Goal: Transaction & Acquisition: Purchase product/service

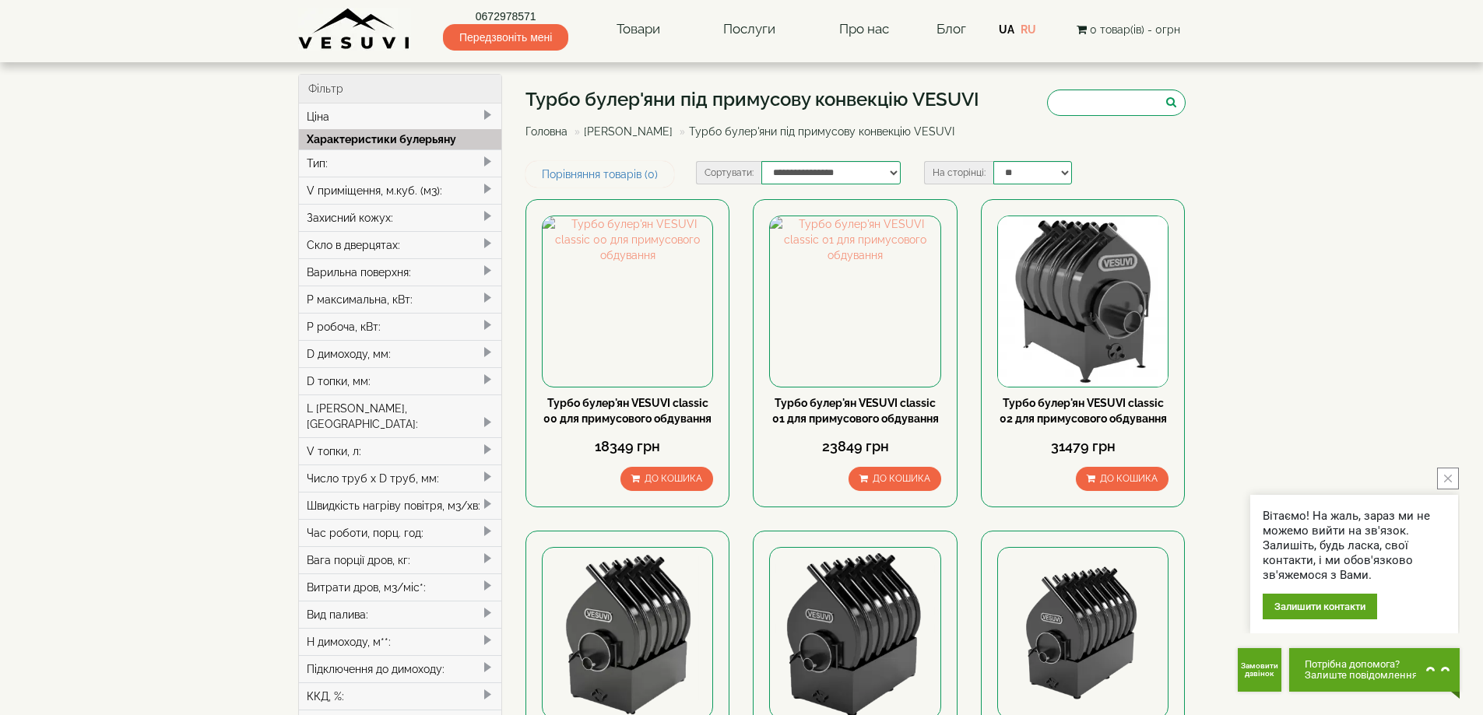
click at [391, 267] on div "Варильна поверхня:" at bounding box center [400, 271] width 203 height 27
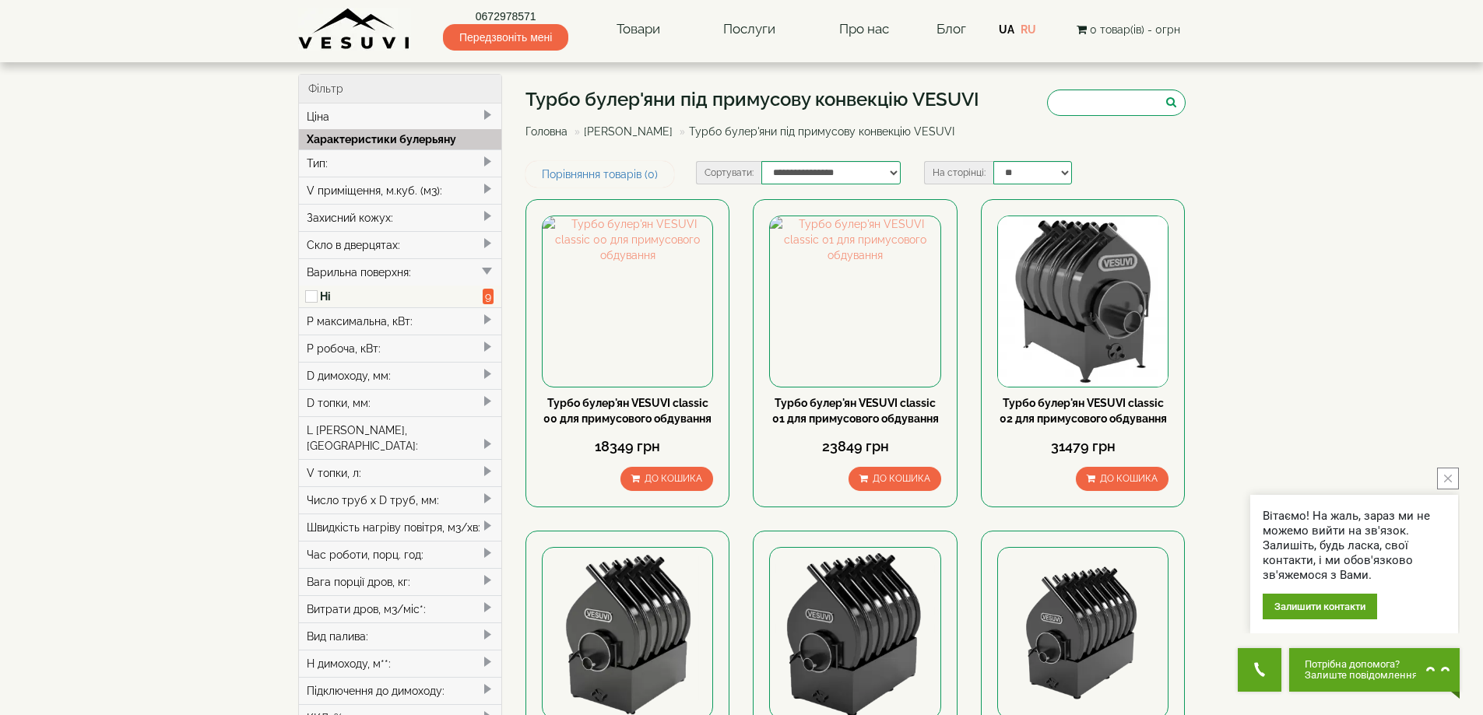
click at [487, 294] on span "9" at bounding box center [488, 297] width 11 height 16
click at [364, 271] on div "Варильна поверхня:" at bounding box center [400, 271] width 203 height 27
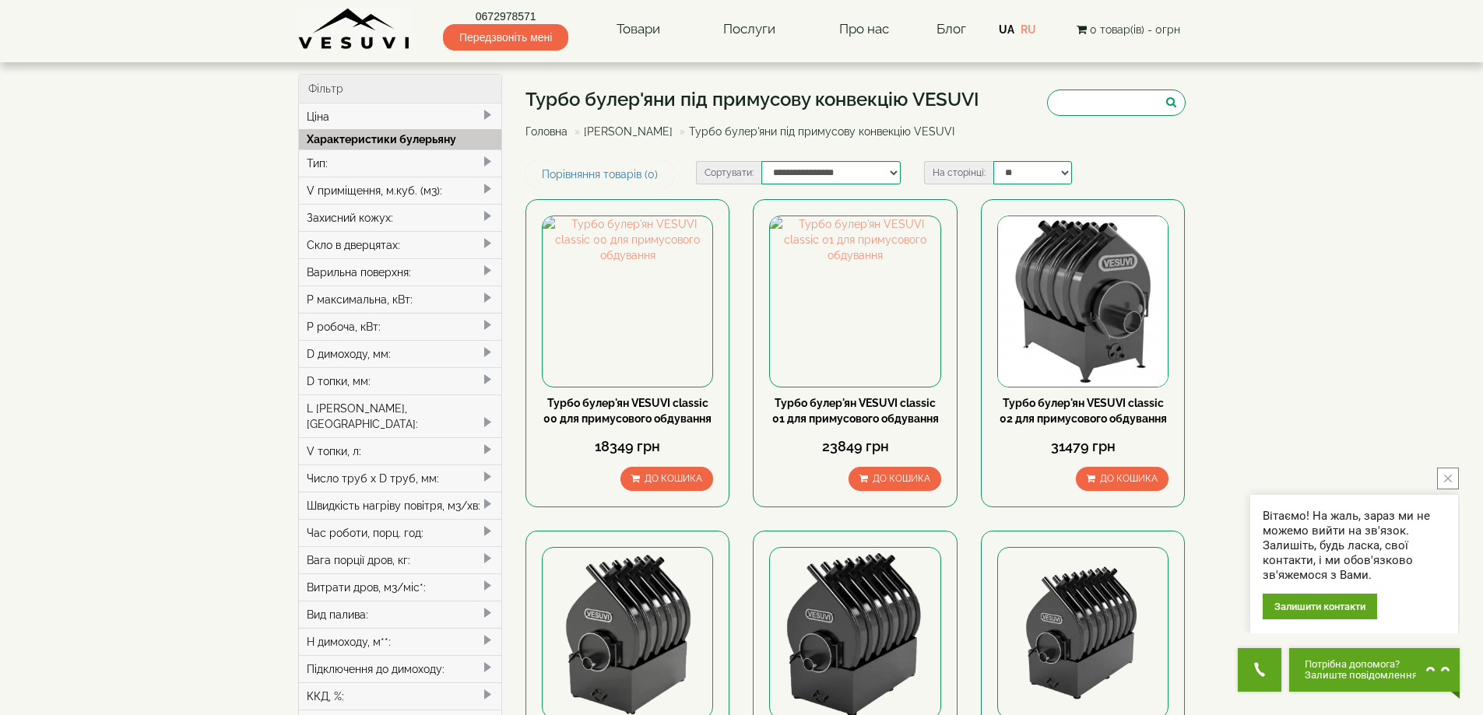
click at [481, 270] on span at bounding box center [487, 271] width 12 height 12
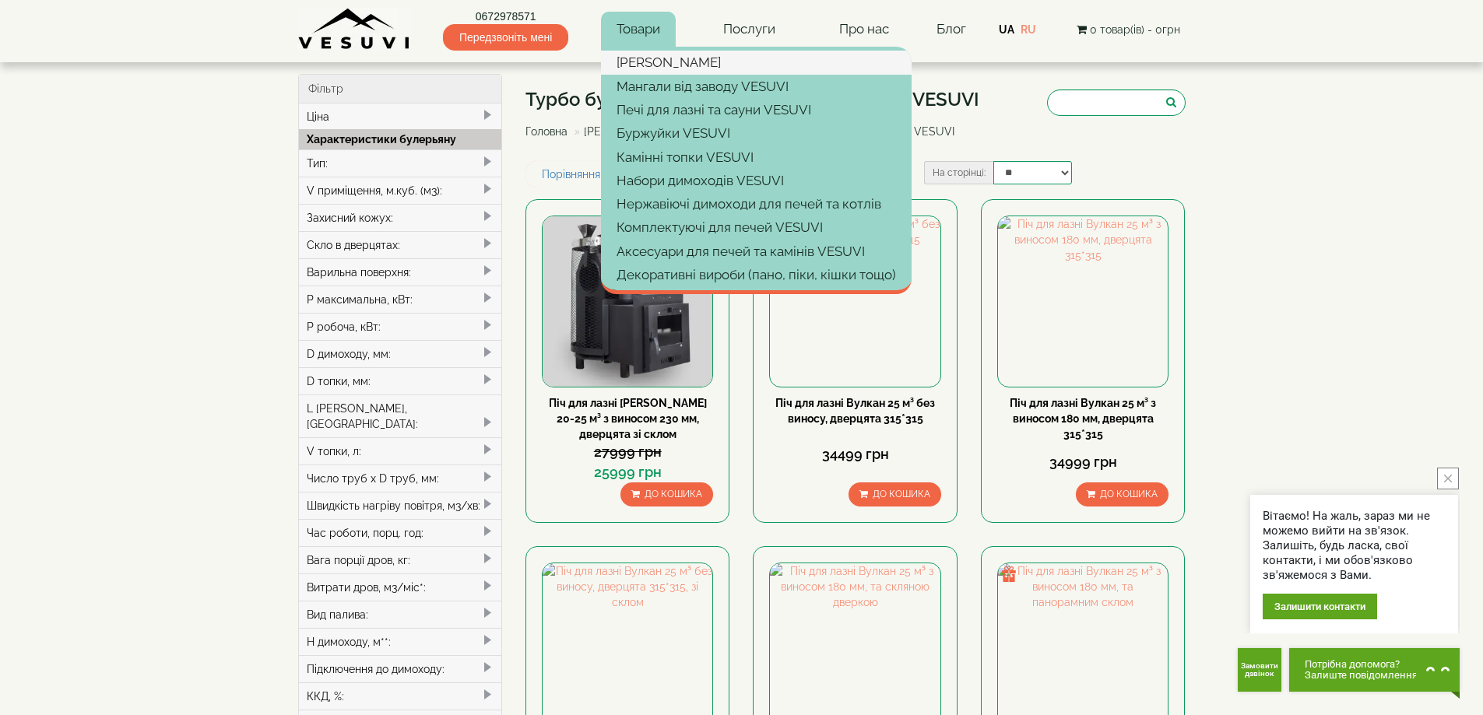
click at [646, 61] on link "[PERSON_NAME]" at bounding box center [756, 62] width 311 height 23
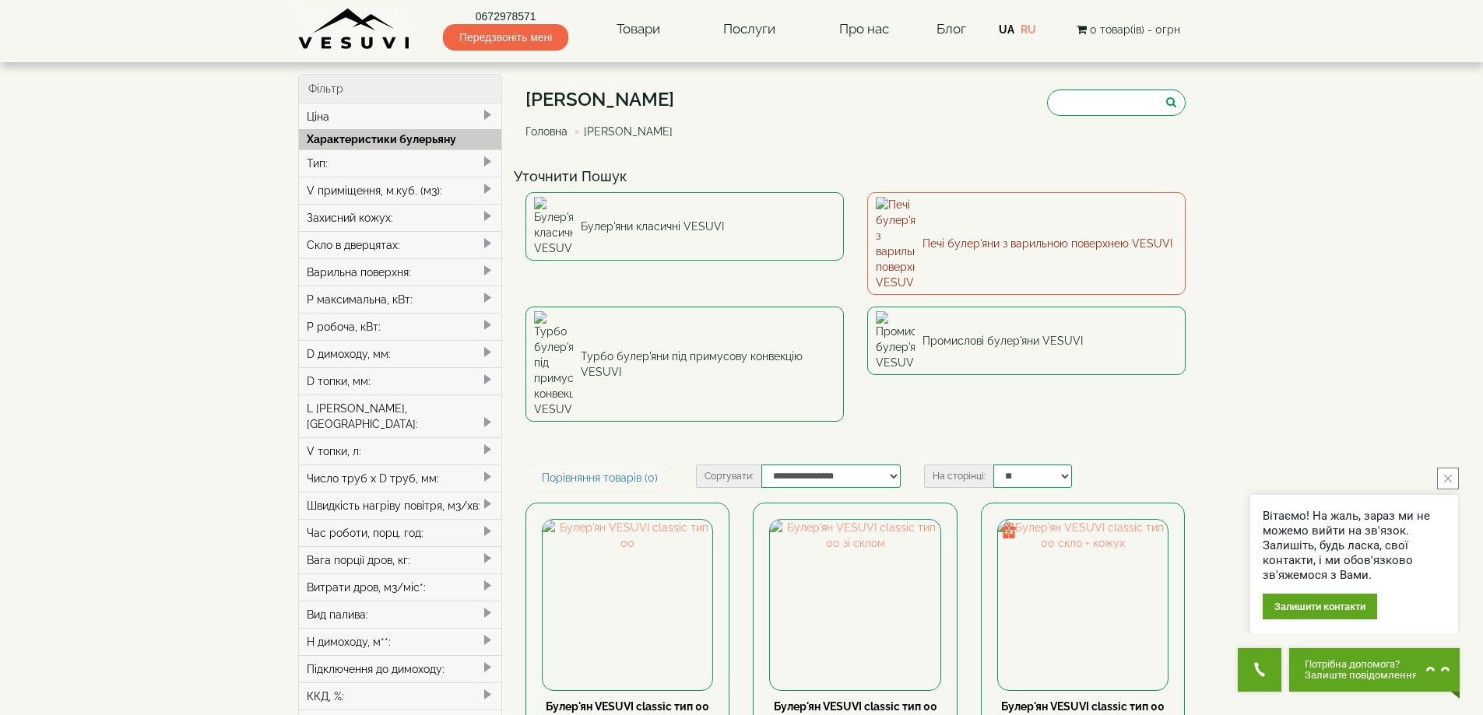
click at [1053, 205] on link "Печі булер'яни з варильною поверхнею VESUVI" at bounding box center [1026, 243] width 318 height 103
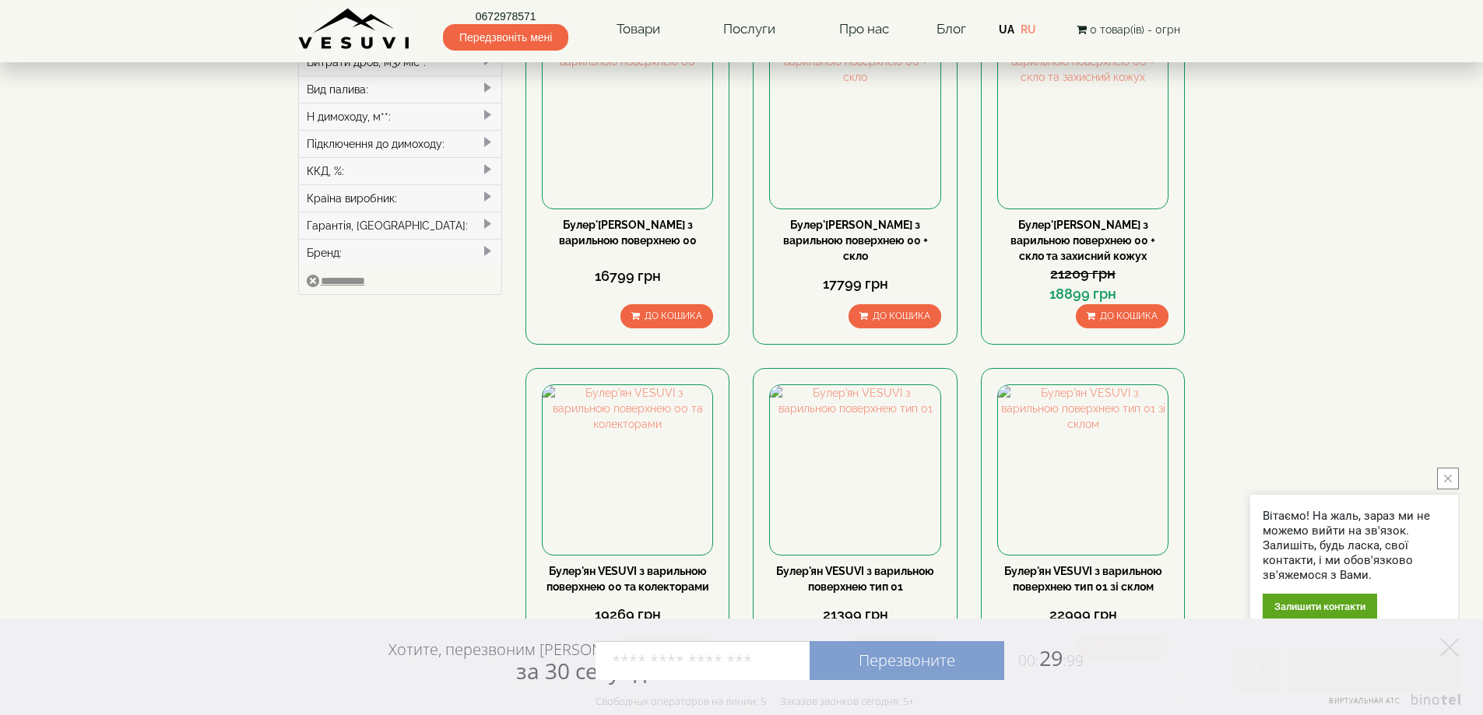
scroll to position [545, 0]
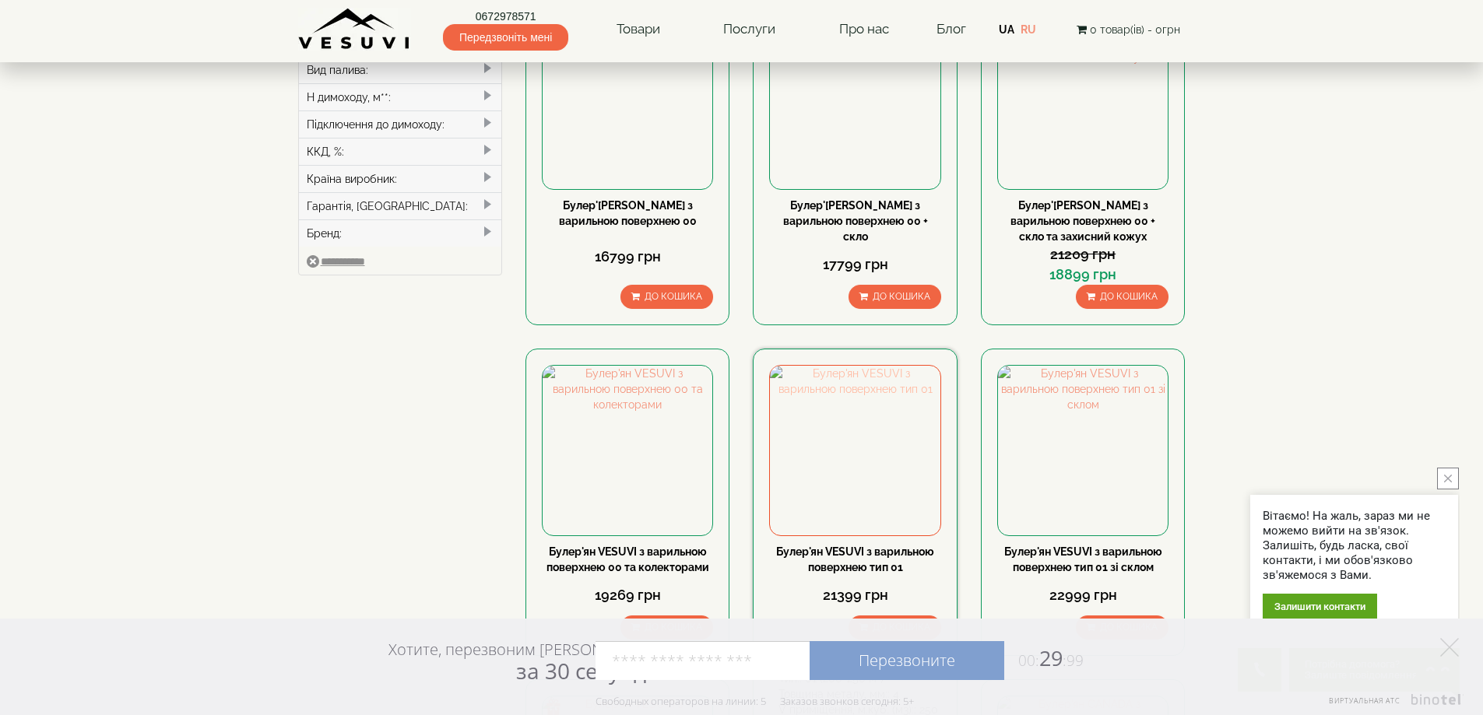
click at [896, 431] on img at bounding box center [855, 451] width 170 height 170
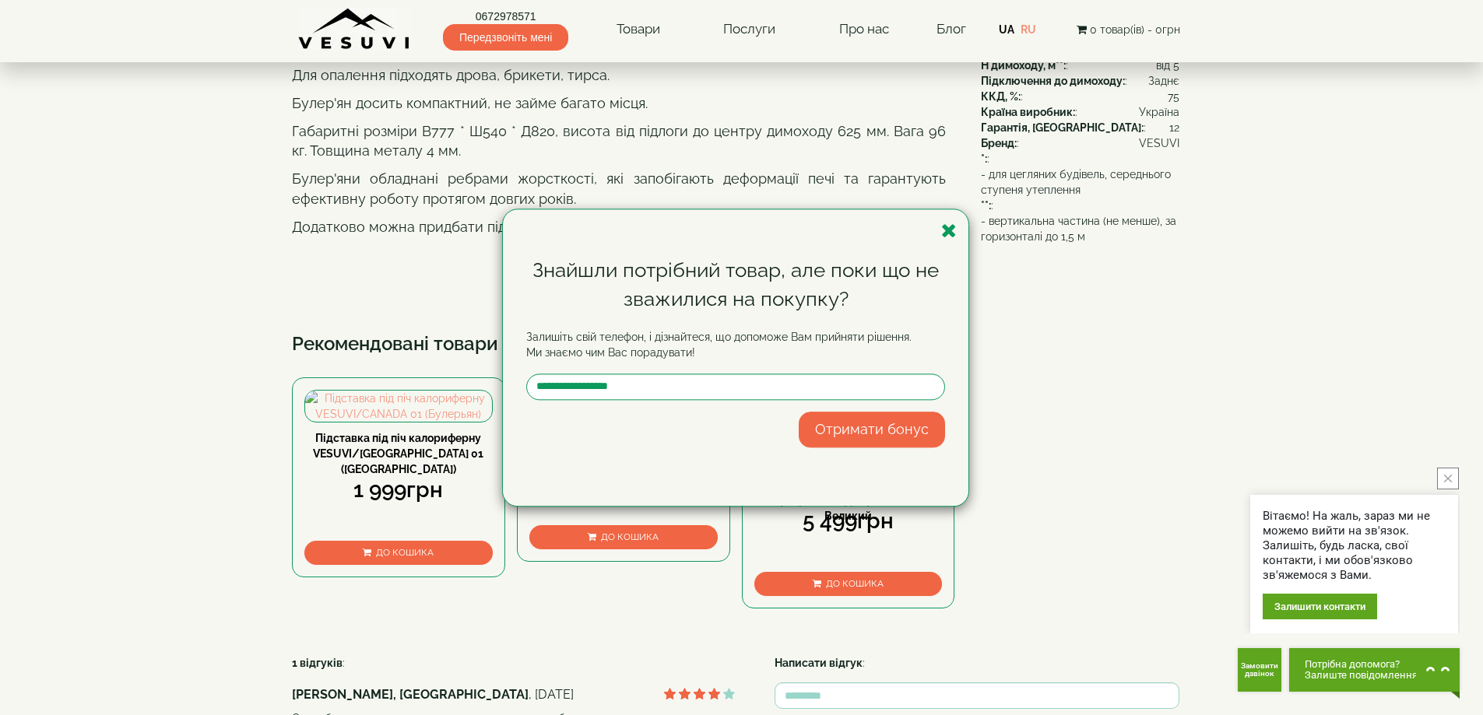
scroll to position [623, 0]
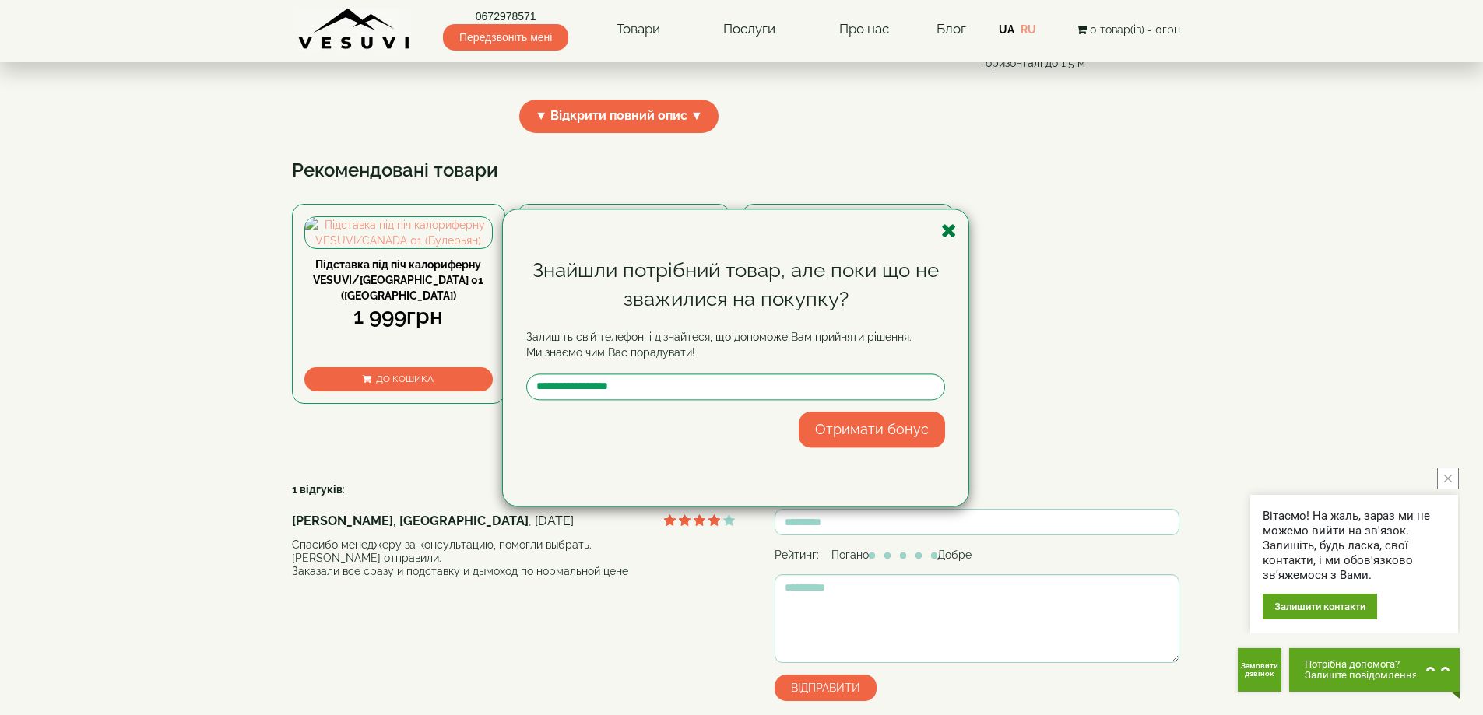
click at [949, 231] on icon "button" at bounding box center [949, 230] width 16 height 19
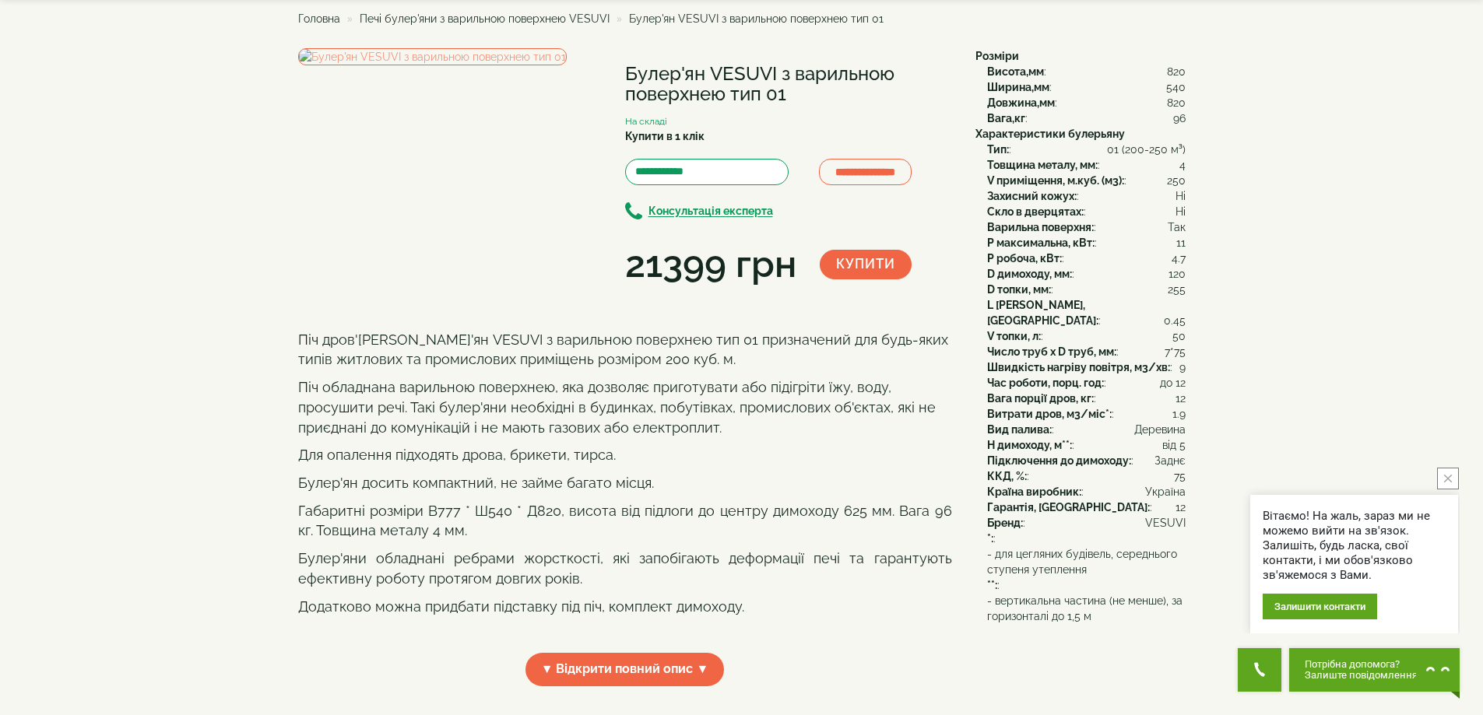
scroll to position [0, 0]
